Goal: Transaction & Acquisition: Purchase product/service

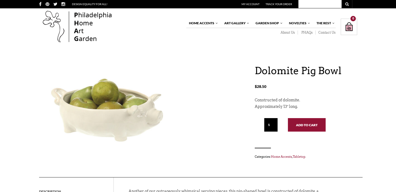
click at [303, 127] on button "Add to cart" at bounding box center [307, 124] width 38 height 13
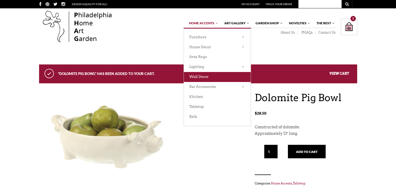
click at [213, 75] on link "Wall Decor" at bounding box center [217, 77] width 67 height 10
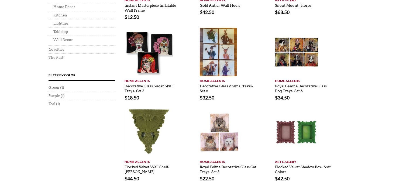
scroll to position [374, 0]
